Goal: Information Seeking & Learning: Check status

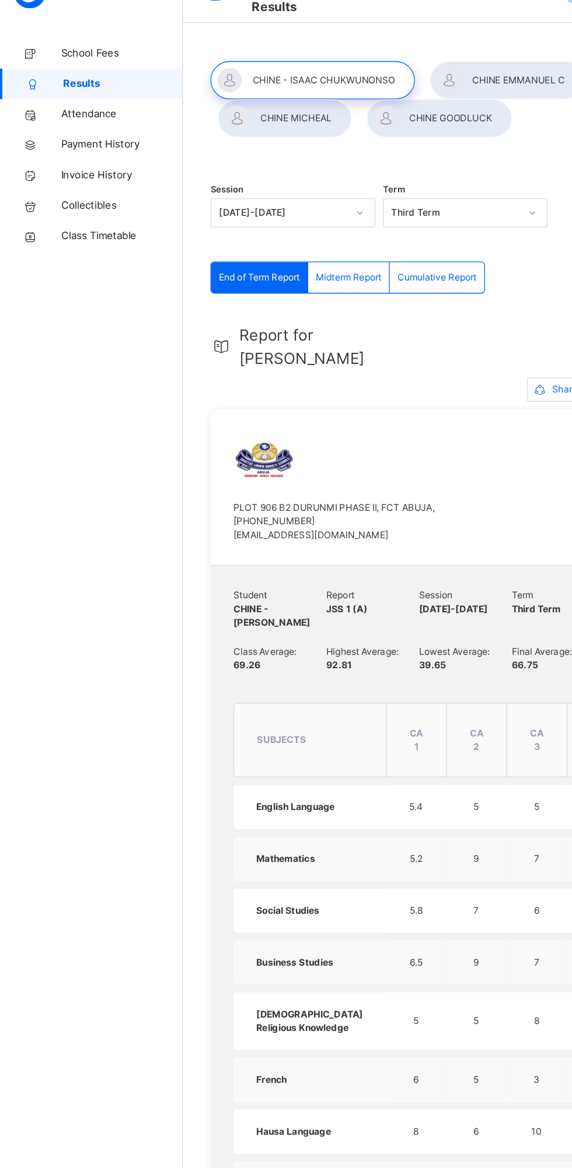
click at [377, 90] on div at bounding box center [388, 90] width 118 height 29
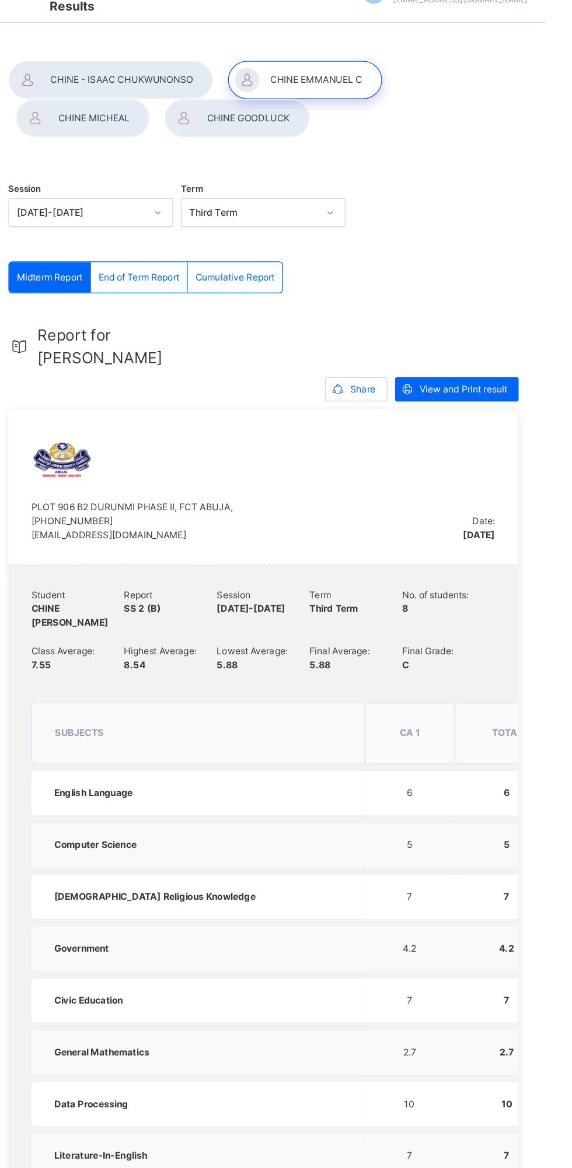
click at [264, 241] on span "End of Term Report" at bounding box center [261, 241] width 62 height 10
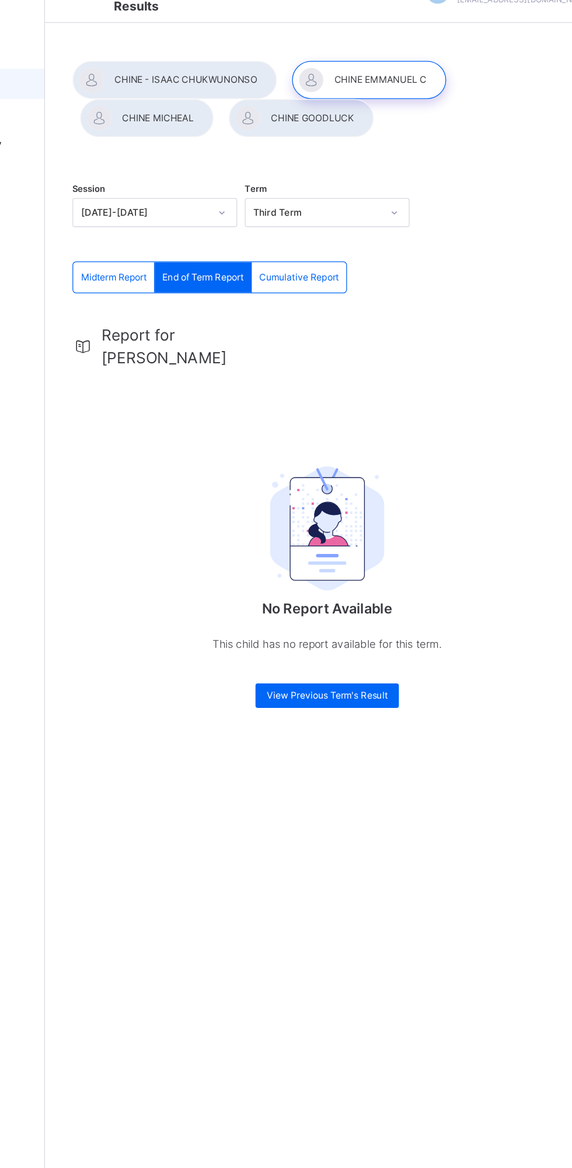
click at [240, 118] on div at bounding box center [218, 119] width 102 height 29
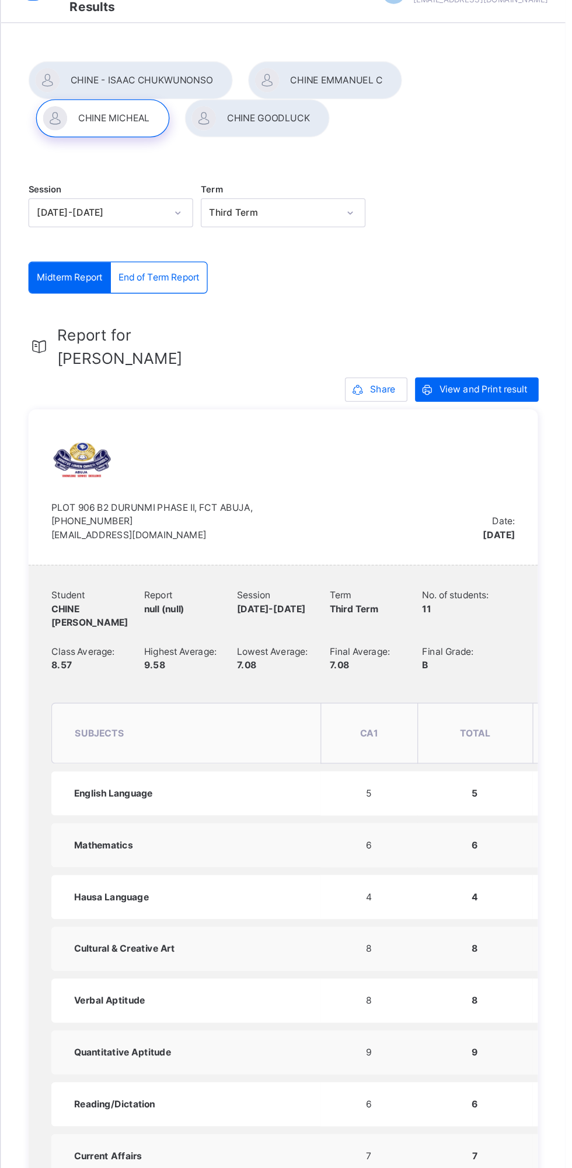
click at [272, 241] on span "End of Term Report" at bounding box center [261, 241] width 62 height 10
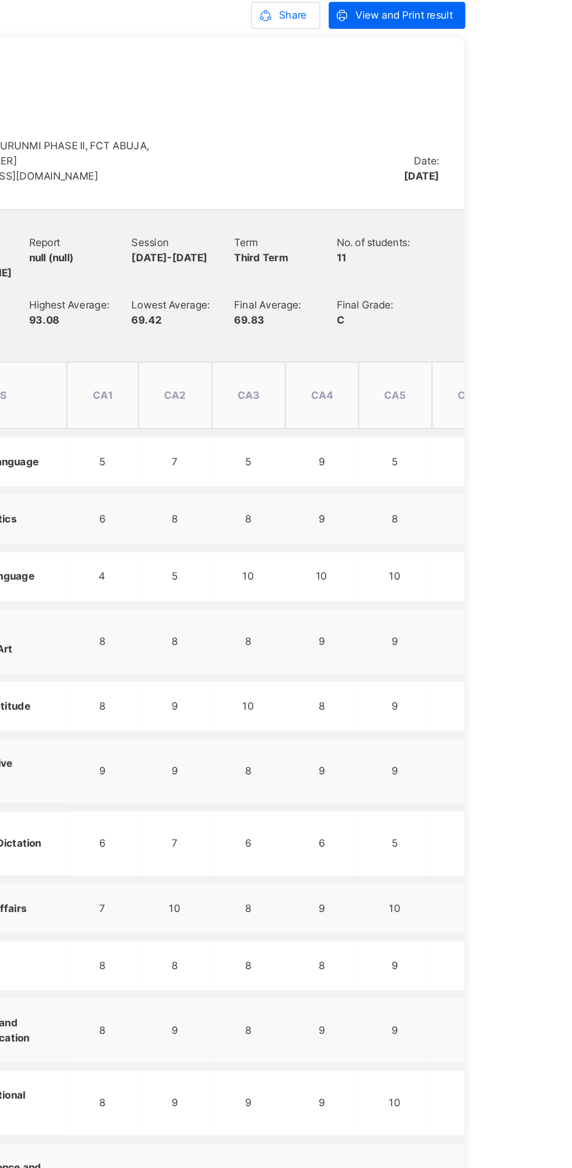
click at [415, 946] on td "8" at bounding box center [401, 946] width 51 height 34
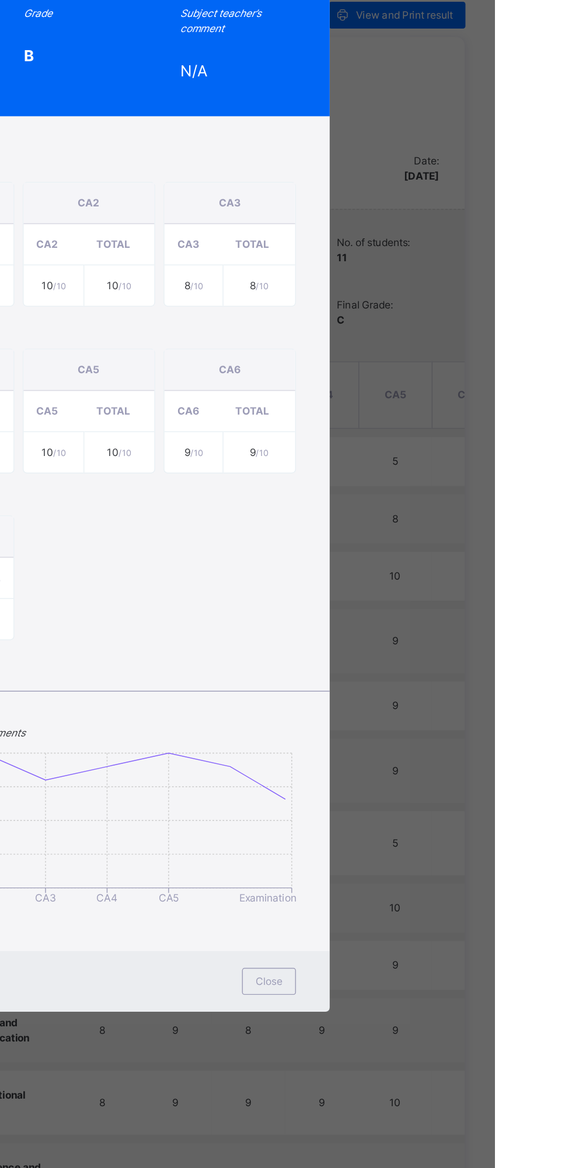
click at [551, 889] on div "CHINE MICHEAL Current Affairs 2024-2025 Session THIRD Term PRY 3 Red C Total Sc…" at bounding box center [286, 584] width 572 height 1168
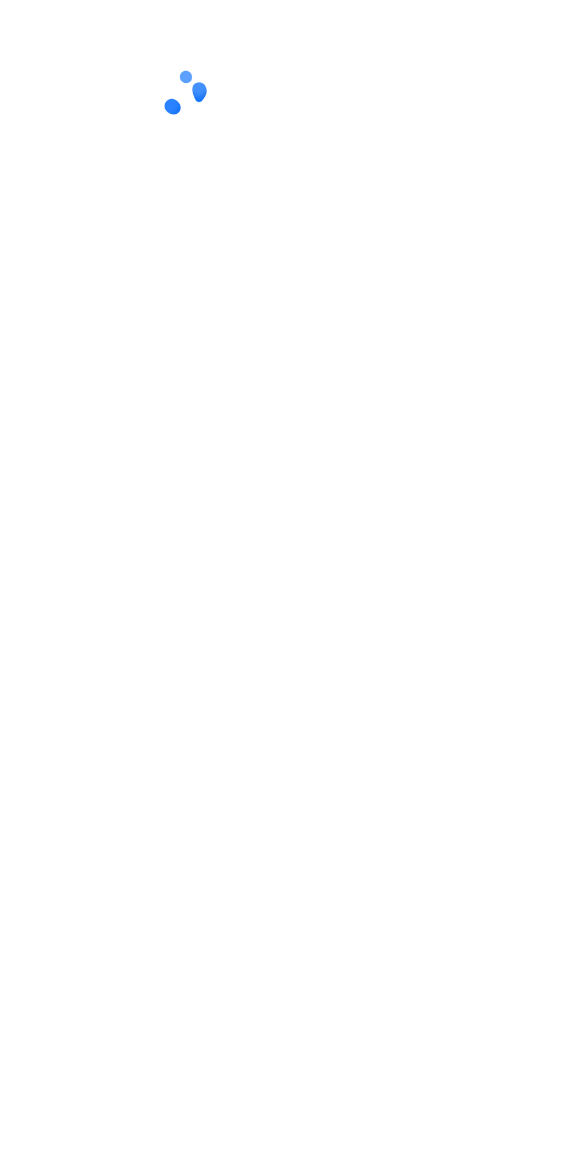
click at [259, 887] on div "Class Attendance Subject Attendance Class Attendance Subject Attendance You are…" at bounding box center [356, 584] width 432 height 1168
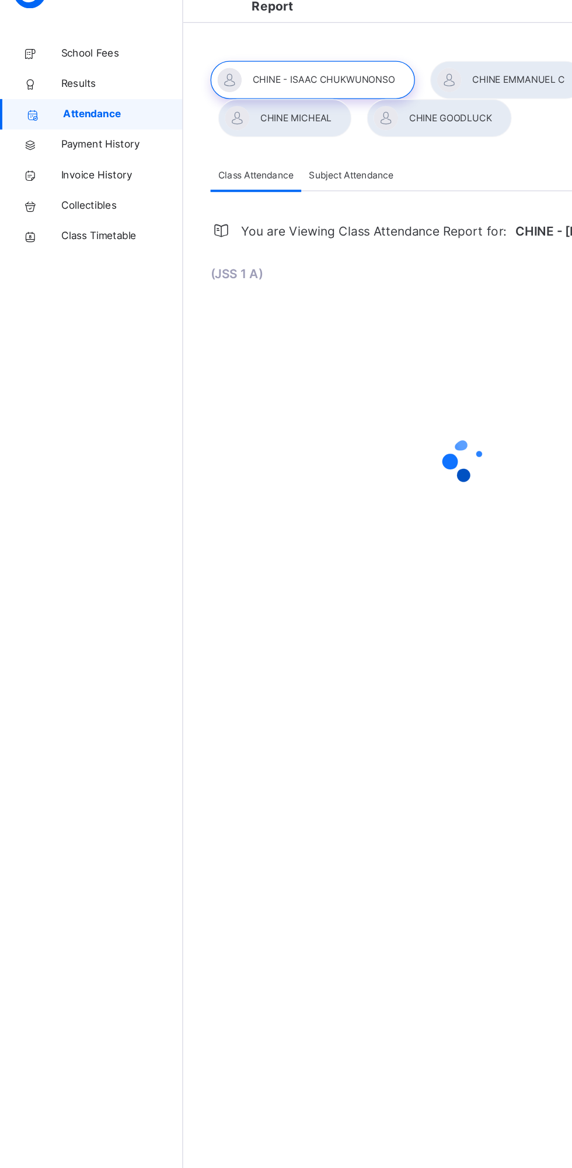
select select "****"
select select "*"
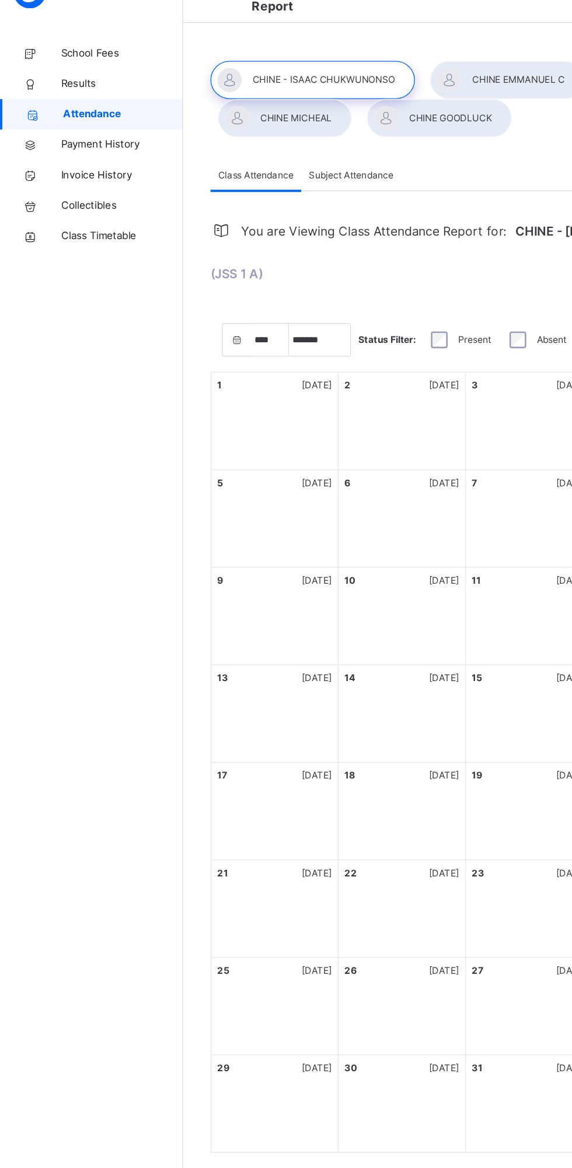
click at [93, 96] on span "Results" at bounding box center [93, 93] width 93 height 12
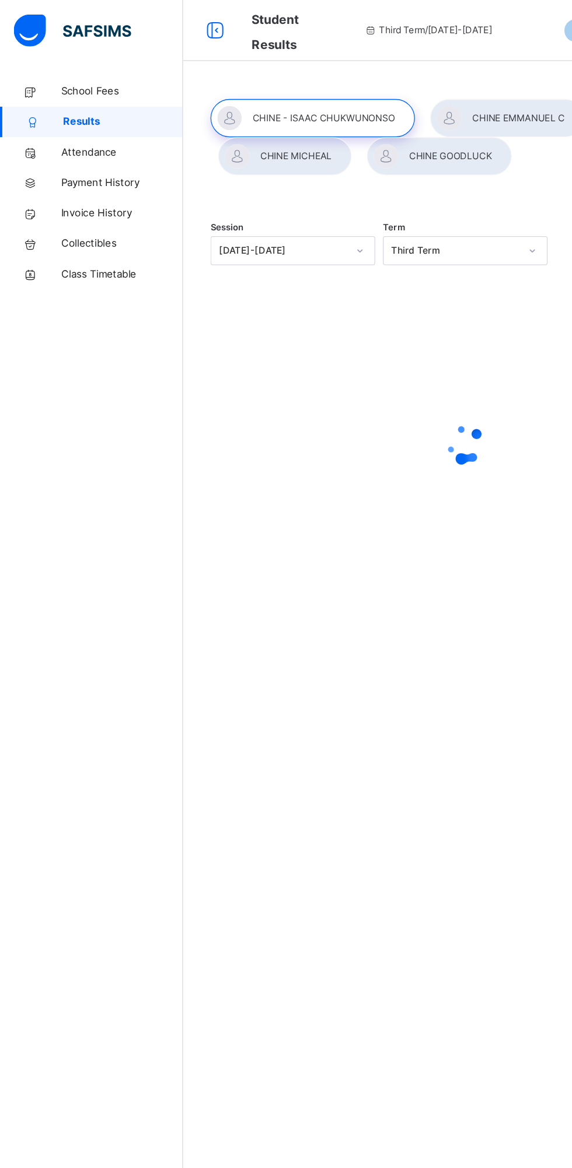
click at [386, 90] on div at bounding box center [388, 90] width 118 height 29
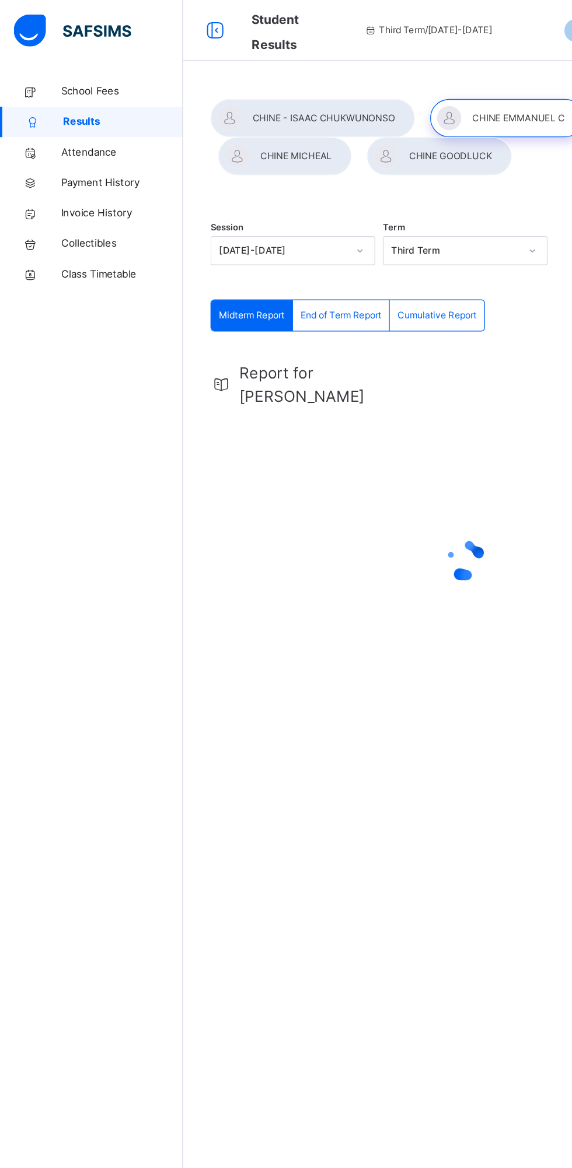
click at [252, 237] on span "End of Term Report" at bounding box center [261, 241] width 62 height 10
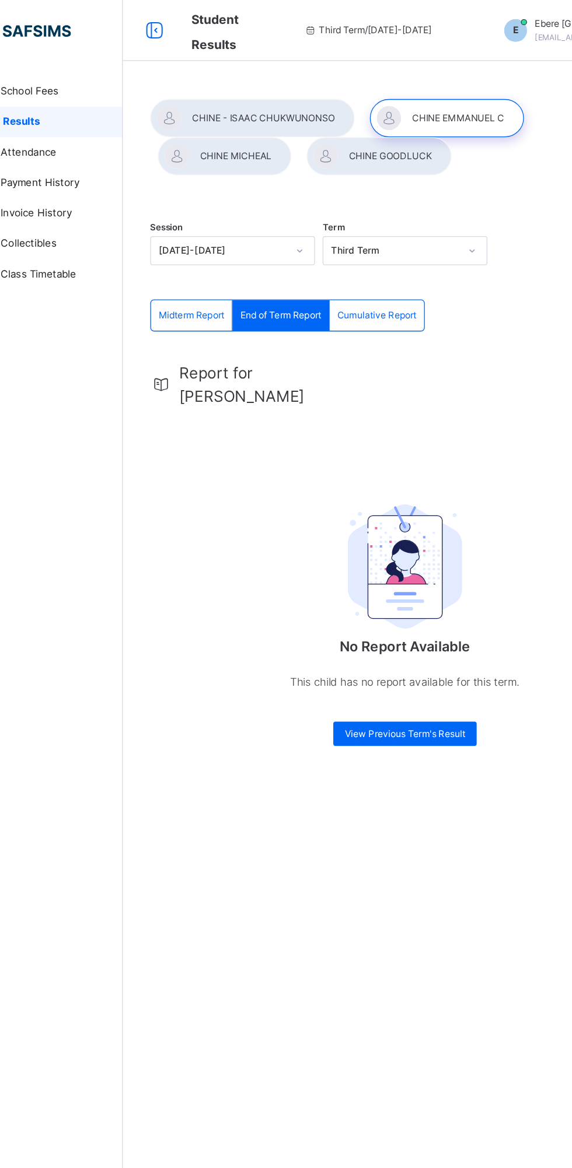
click at [223, 124] on div at bounding box center [218, 119] width 102 height 29
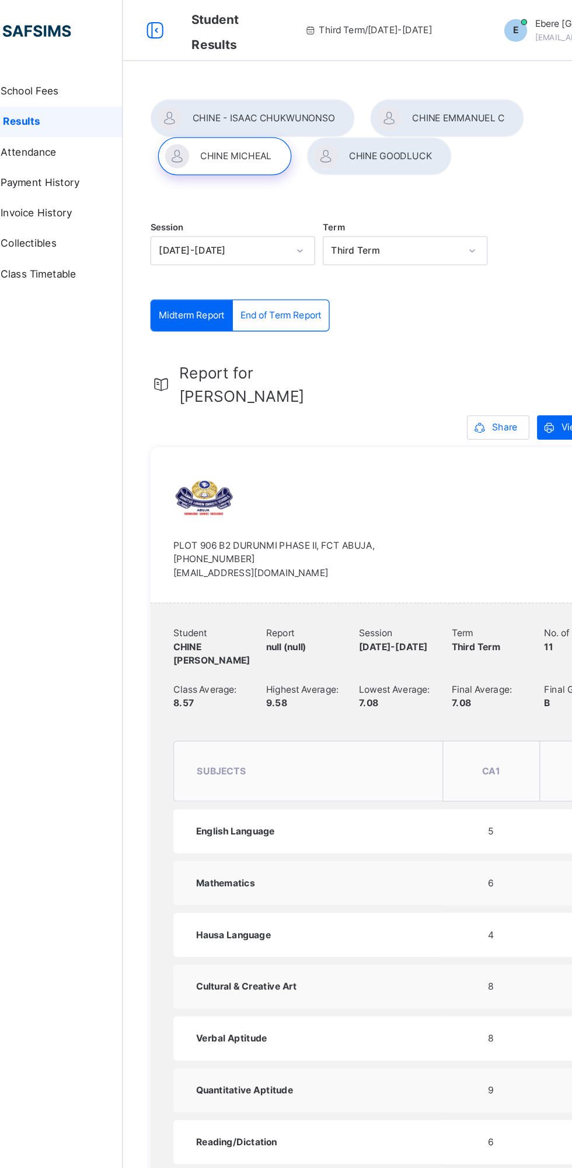
click at [275, 242] on span "End of Term Report" at bounding box center [261, 241] width 62 height 10
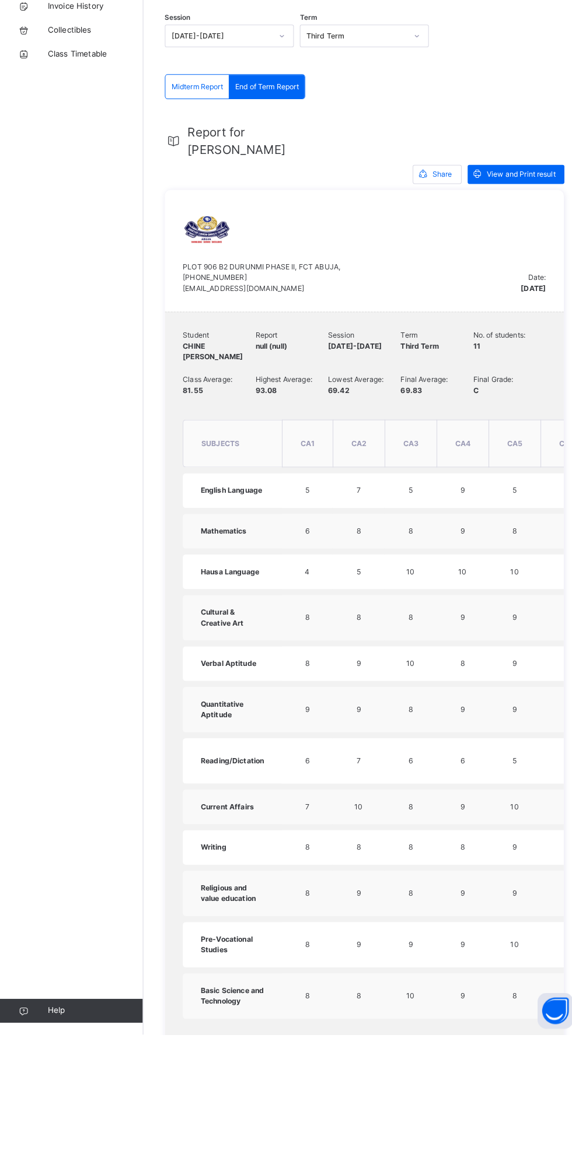
click at [512, 327] on span "View and Print result" at bounding box center [508, 327] width 67 height 10
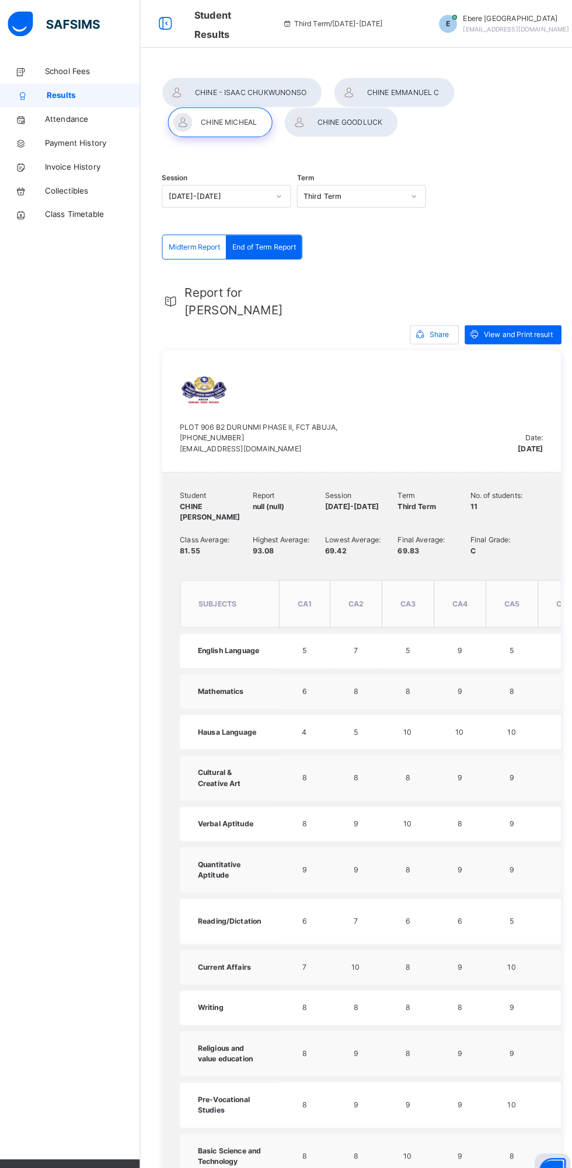
click at [60, 17] on img at bounding box center [55, 23] width 90 height 24
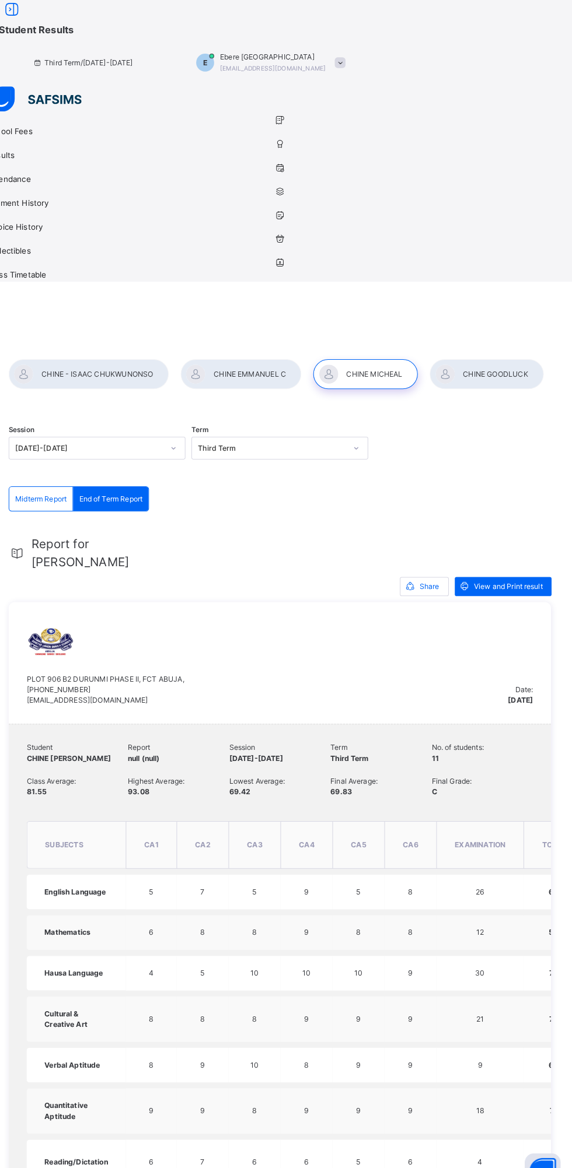
click at [350, 56] on span at bounding box center [344, 61] width 10 height 10
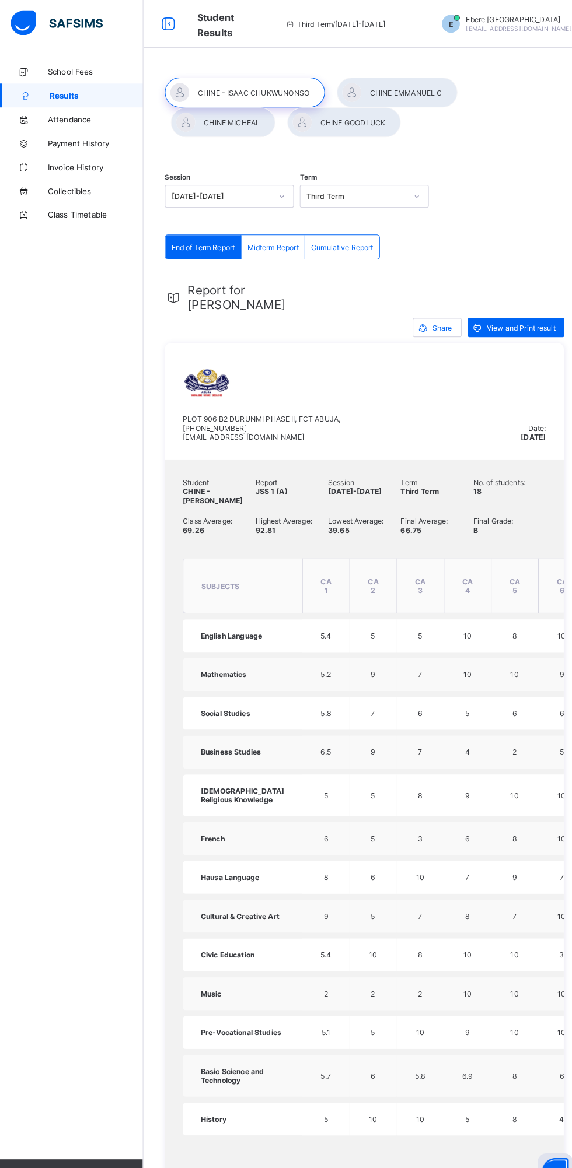
click at [348, 874] on td "6" at bounding box center [364, 858] width 46 height 32
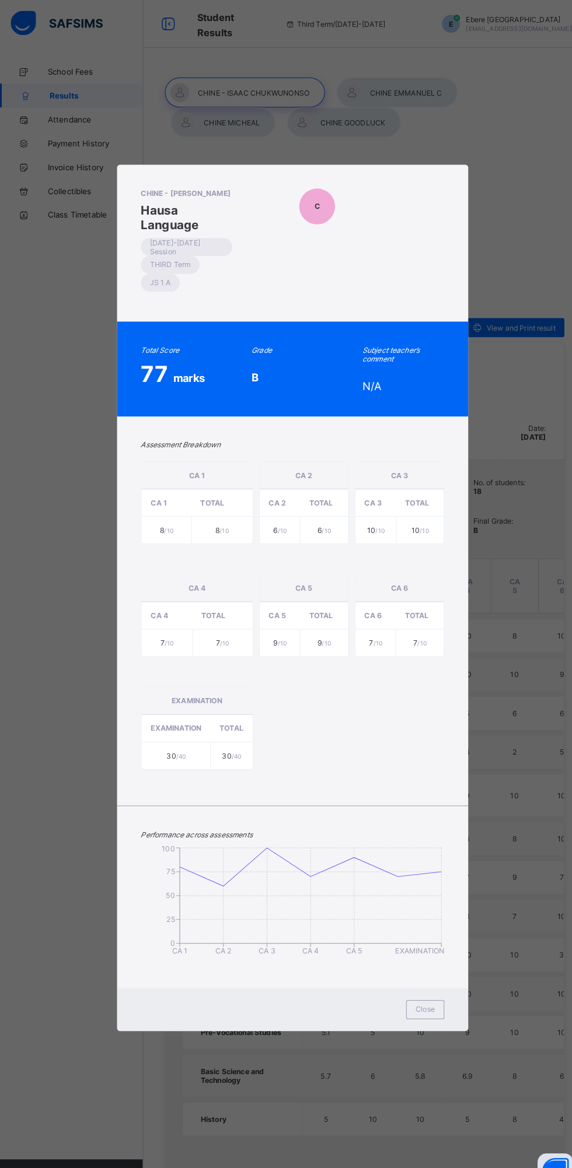
click at [86, 421] on div "CHINE - ISAAC CHUKWUNONSO Hausa Language 2024-2025 Session THIRD Term JS 1 A C …" at bounding box center [286, 584] width 572 height 1168
click at [450, 209] on div "CHINE - ISAAC CHUKWUNONSO Hausa Language 2024-2025 Session THIRD Term JS 1 A C …" at bounding box center [286, 584] width 572 height 1168
click at [426, 201] on div "CHINE - ISAAC CHUKWUNONSO Hausa Language 2024-2025 Session THIRD Term JS 1 A C …" at bounding box center [286, 584] width 572 height 1168
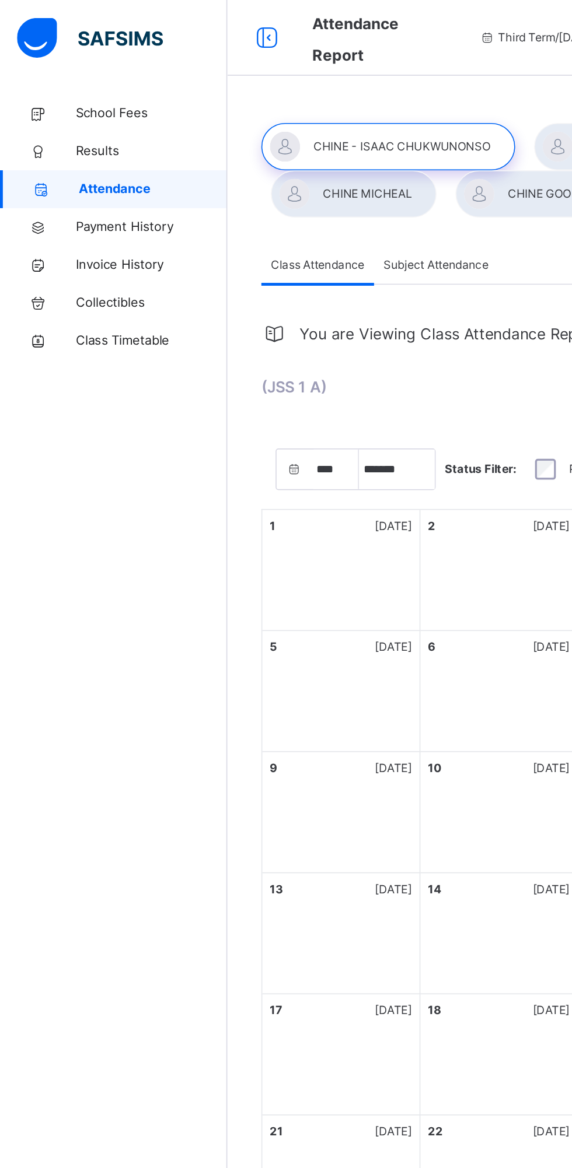
click at [87, 92] on span "Results" at bounding box center [93, 93] width 93 height 12
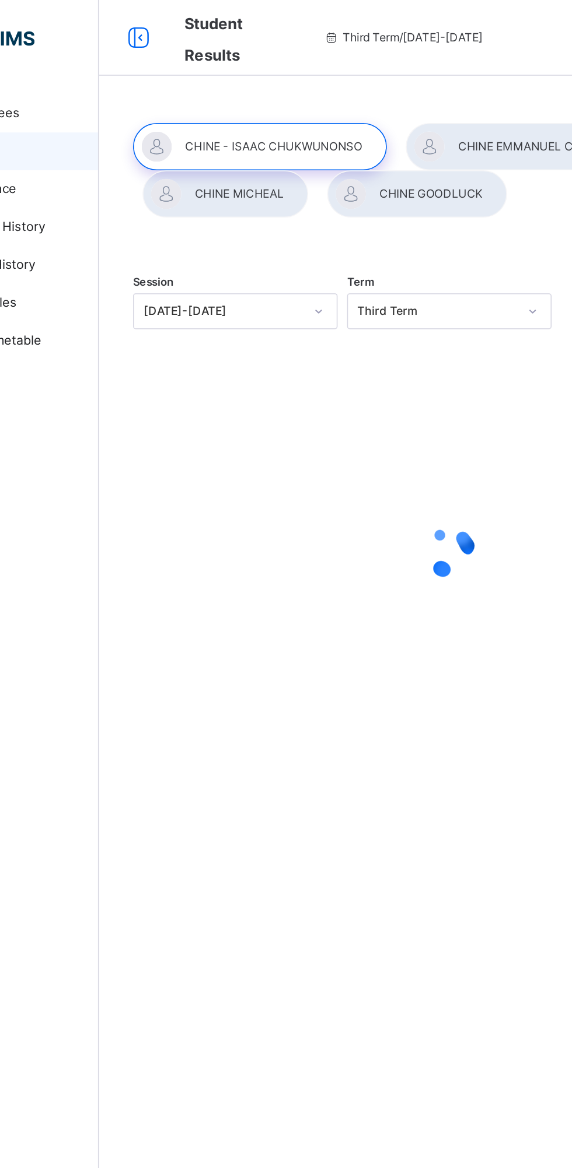
click at [381, 82] on div at bounding box center [388, 90] width 118 height 29
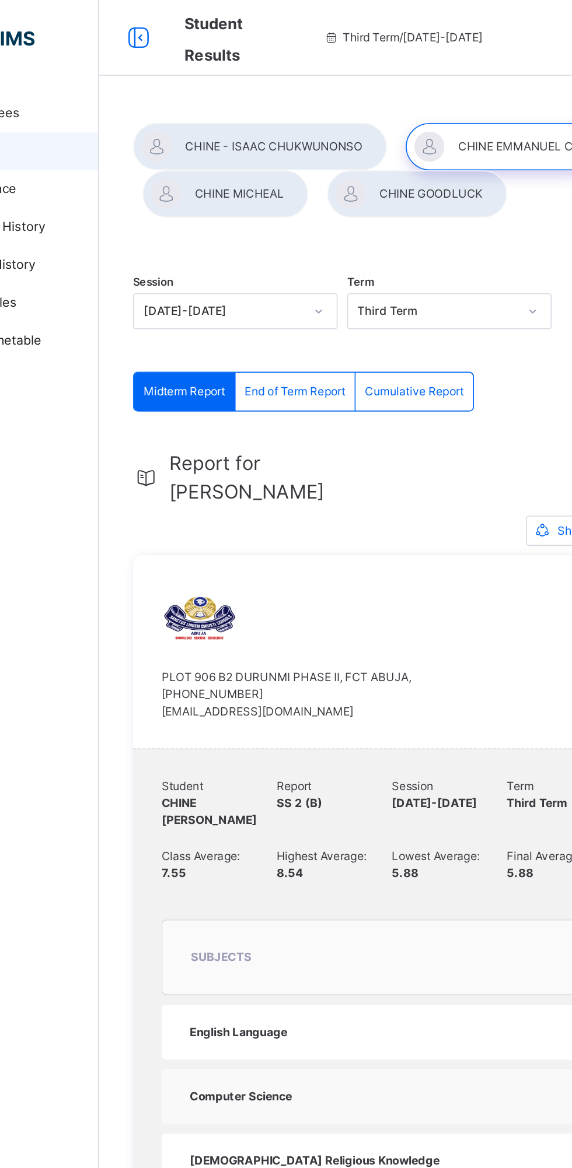
click at [267, 245] on span "End of Term Report" at bounding box center [261, 241] width 62 height 10
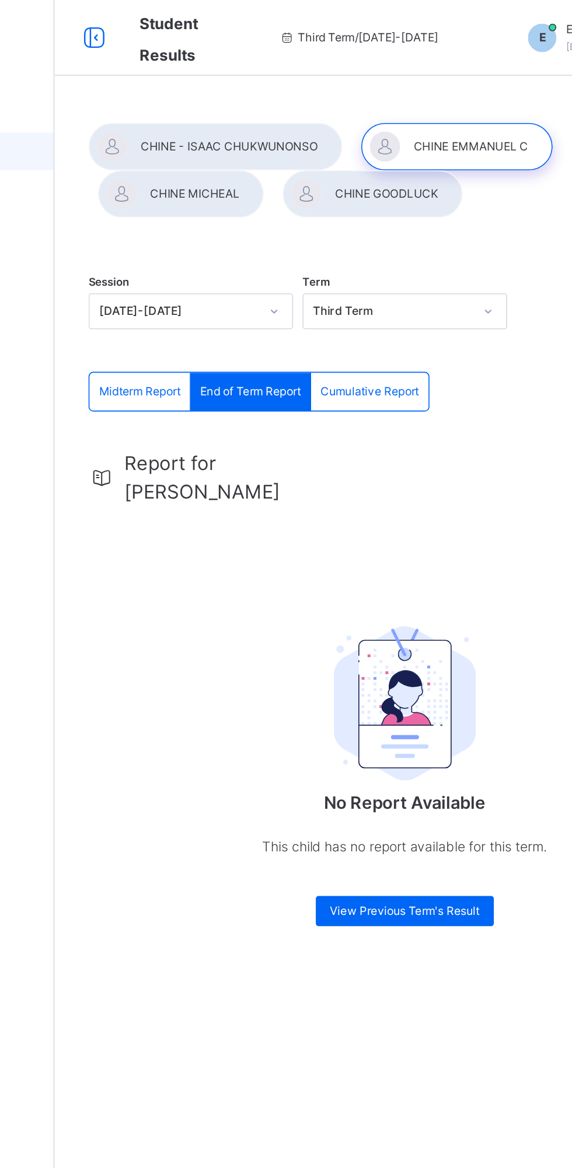
click at [361, 128] on div at bounding box center [336, 119] width 111 height 29
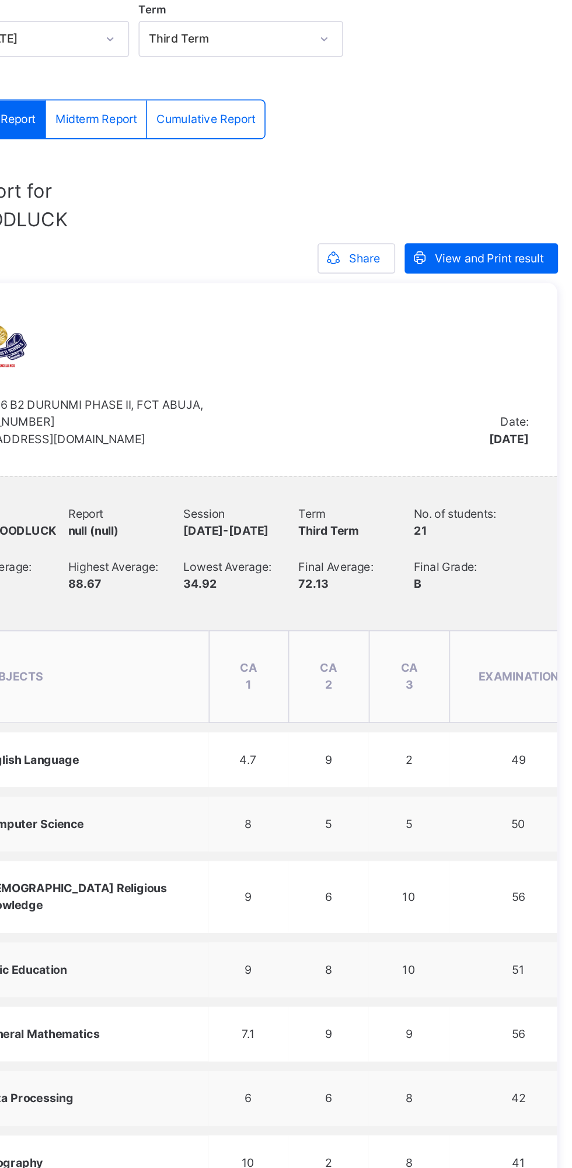
click at [484, 324] on span "View and Print result" at bounding box center [508, 327] width 67 height 10
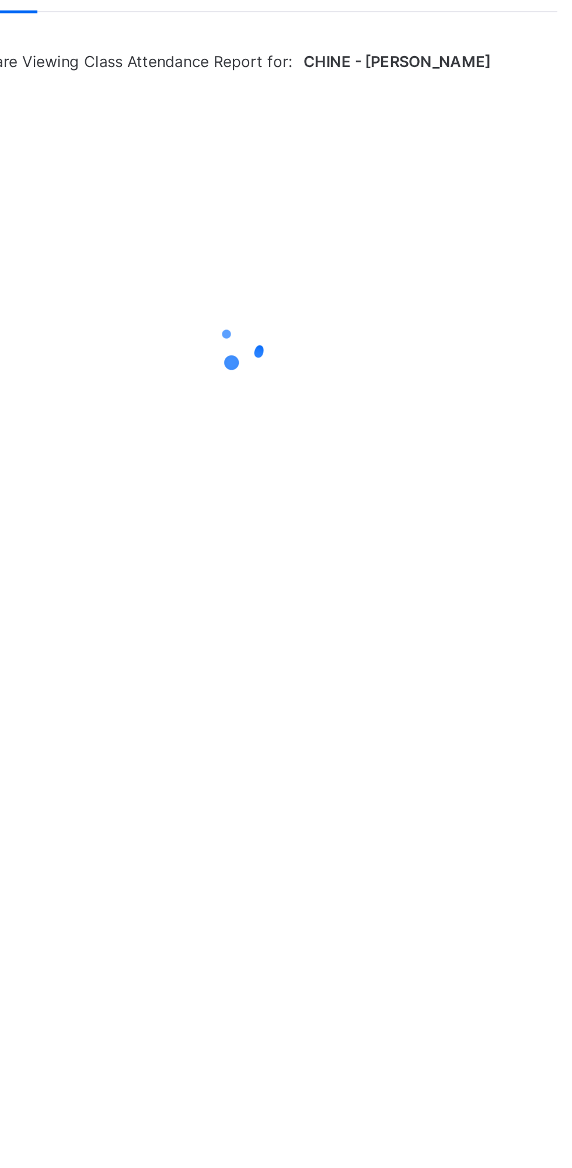
select select "****"
select select "*"
